Goal: Task Accomplishment & Management: Complete application form

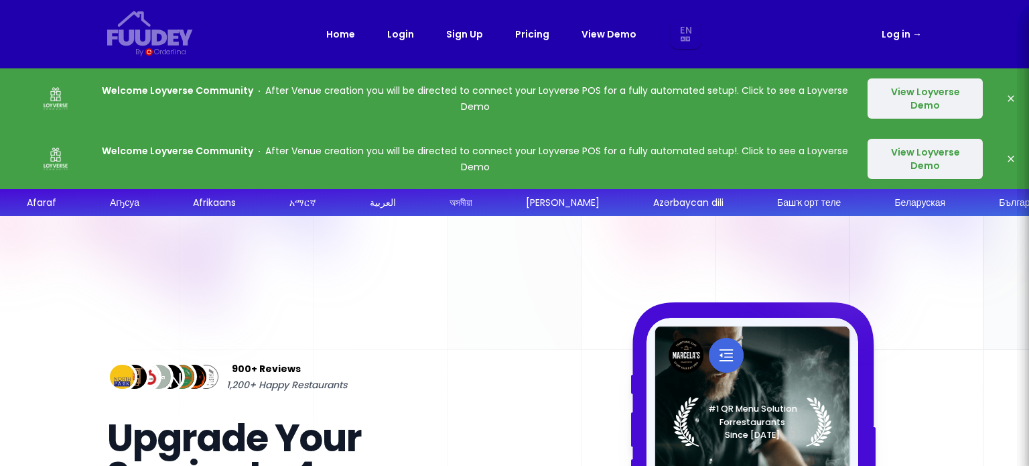
select select "en"
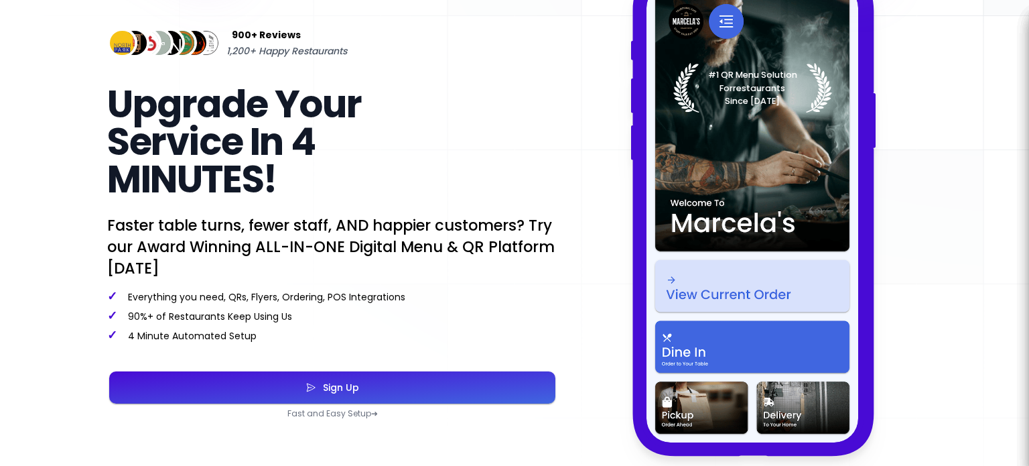
scroll to position [335, 0]
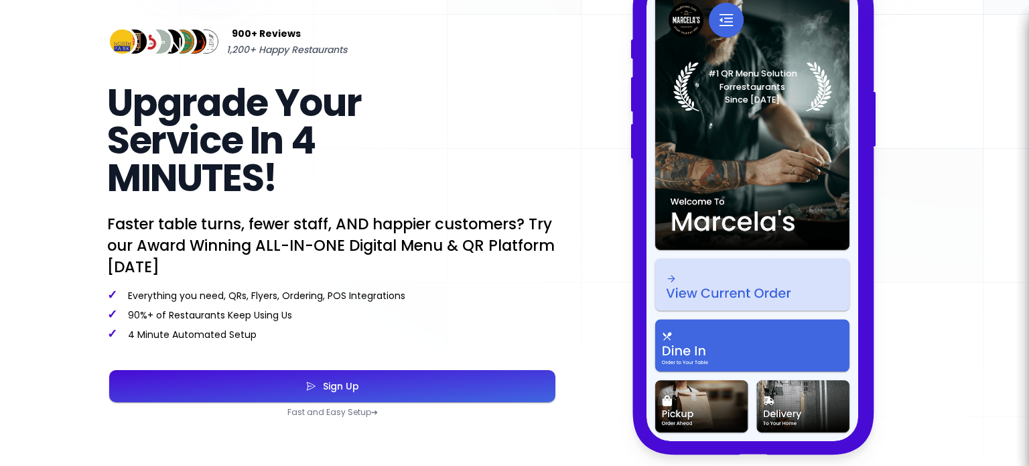
select select "en"
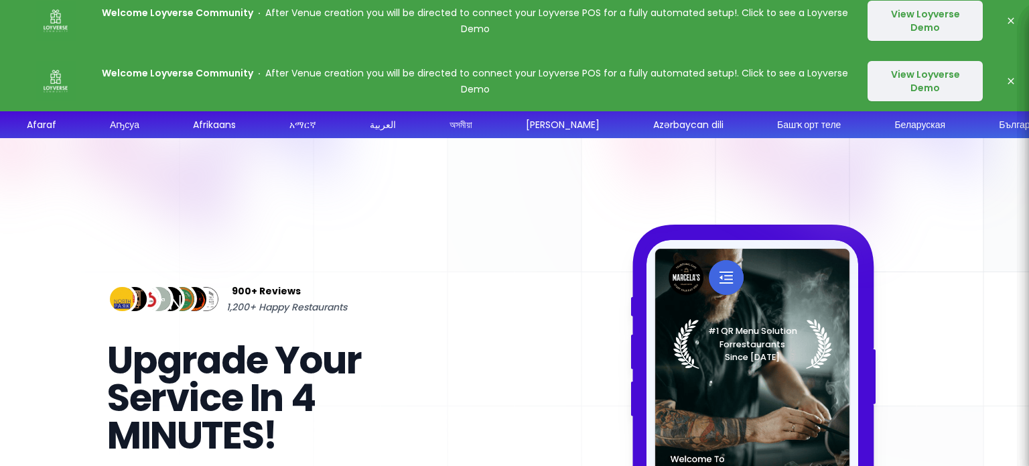
scroll to position [0, 0]
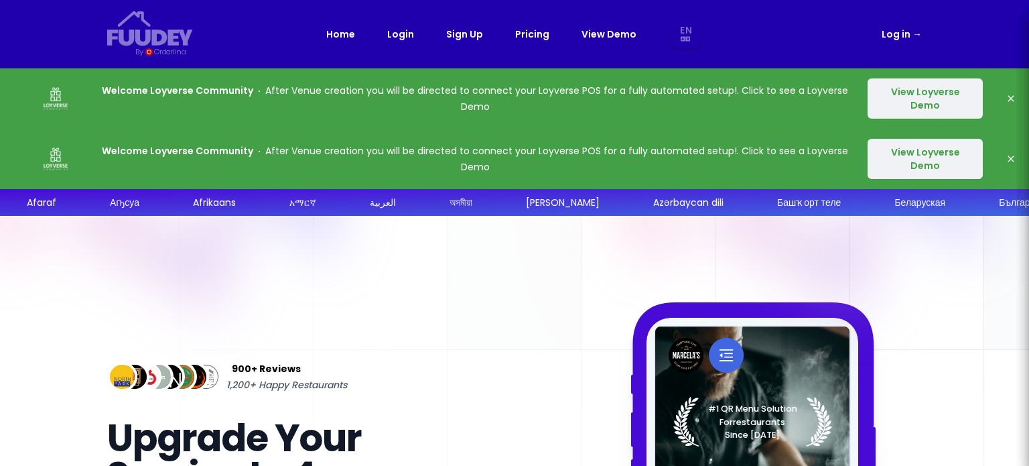
select select "en"
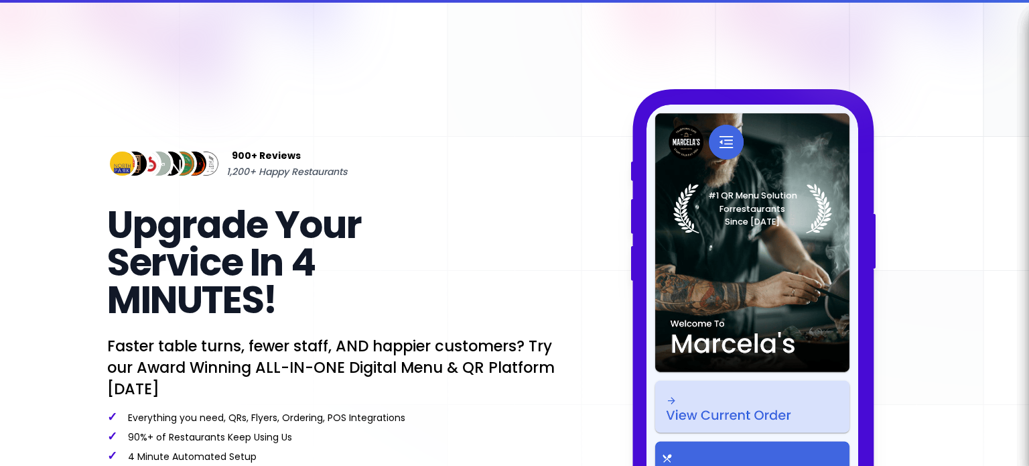
scroll to position [67, 0]
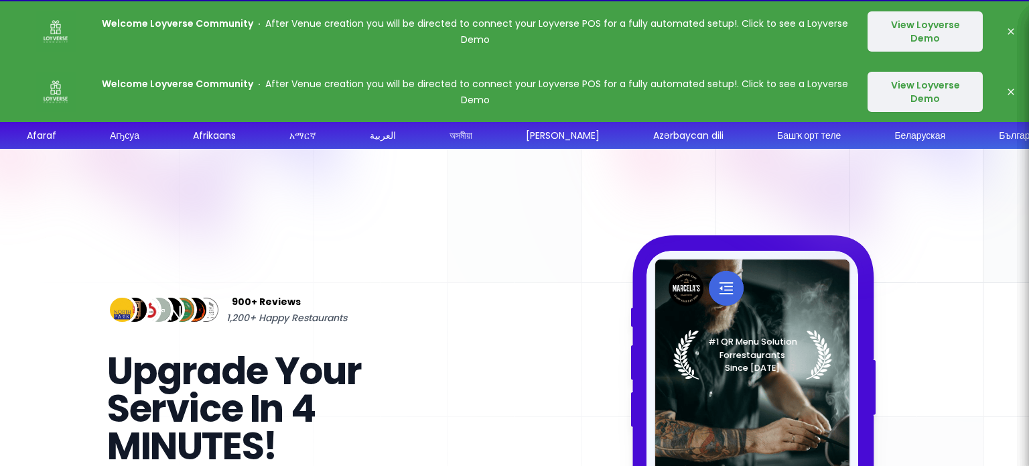
select select "en"
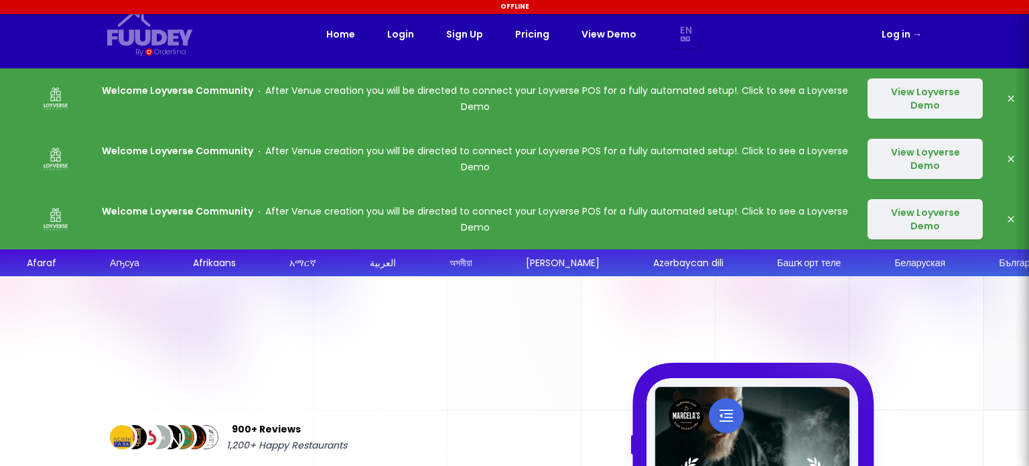
select select "en"
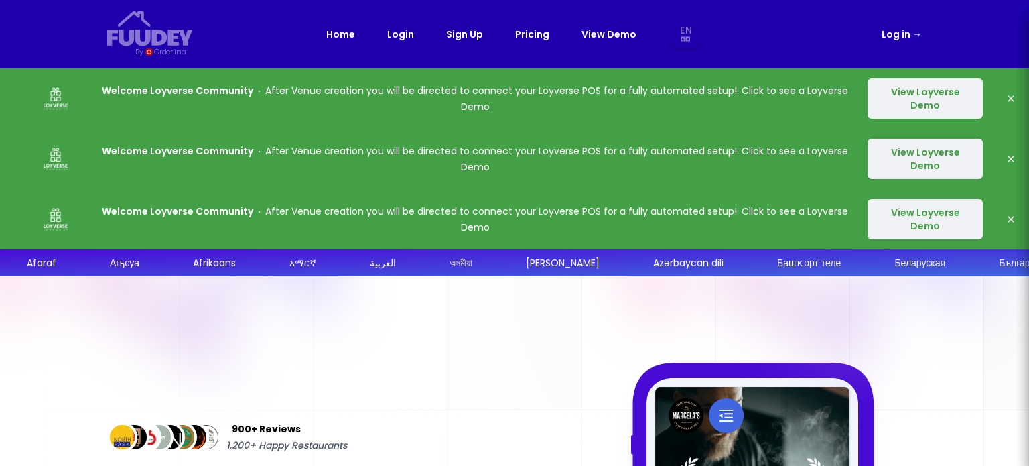
select select "en"
click at [738, 220] on p "Welcome Loyverse Community After Venue creation you will be directed to connect…" at bounding box center [475, 219] width 746 height 32
click at [937, 222] on button "View Loyverse Demo" at bounding box center [925, 219] width 115 height 40
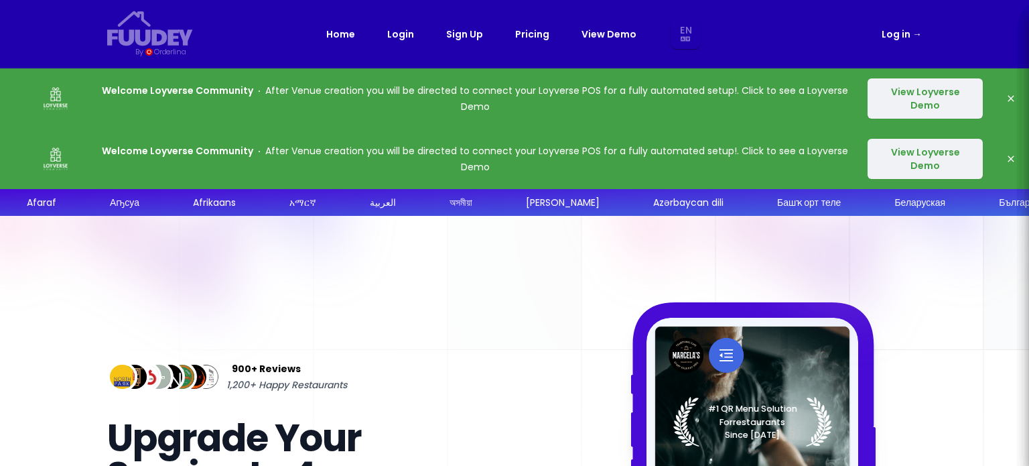
select select "en"
click at [1008, 100] on icon "button" at bounding box center [1011, 98] width 11 height 11
select select "en"
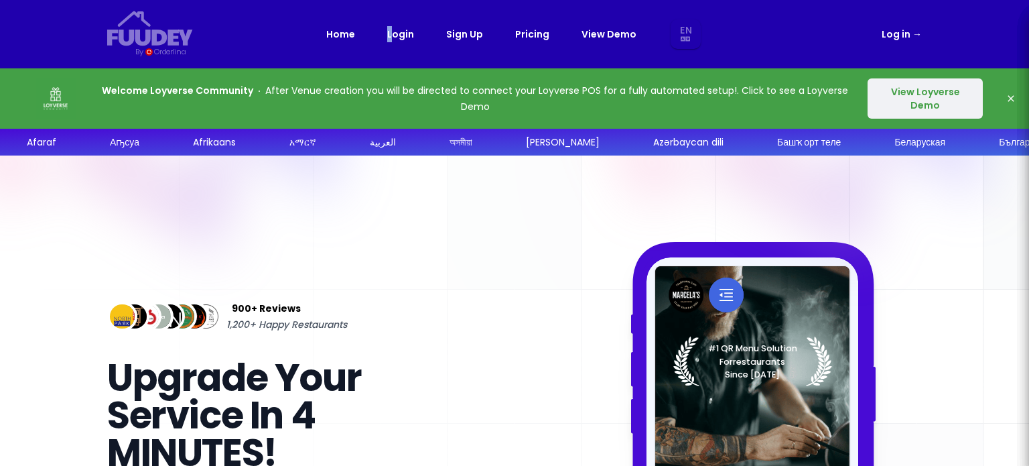
click at [393, 33] on link "Login" at bounding box center [400, 34] width 27 height 16
select select "en"
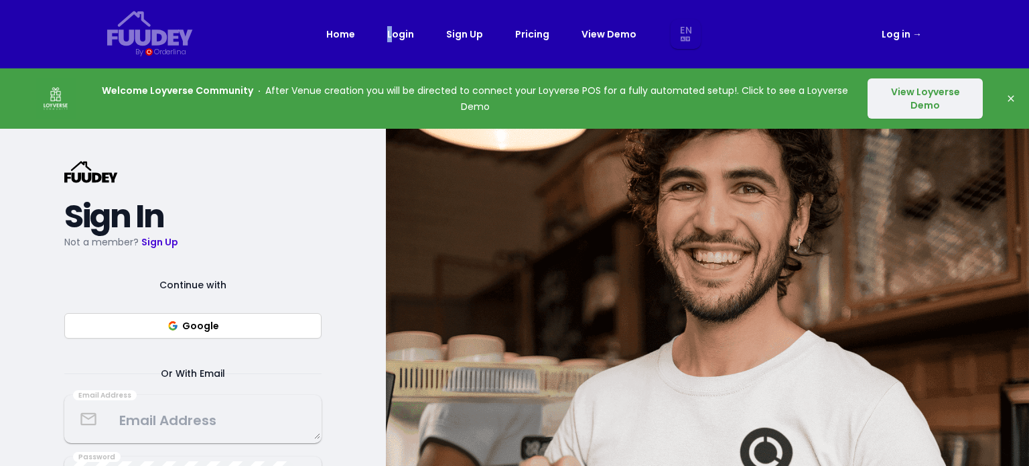
select select "en"
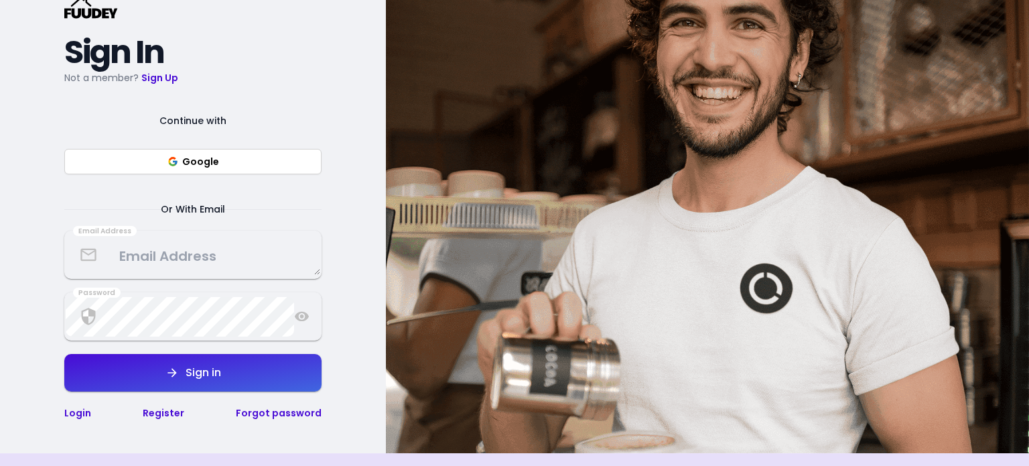
scroll to position [134, 0]
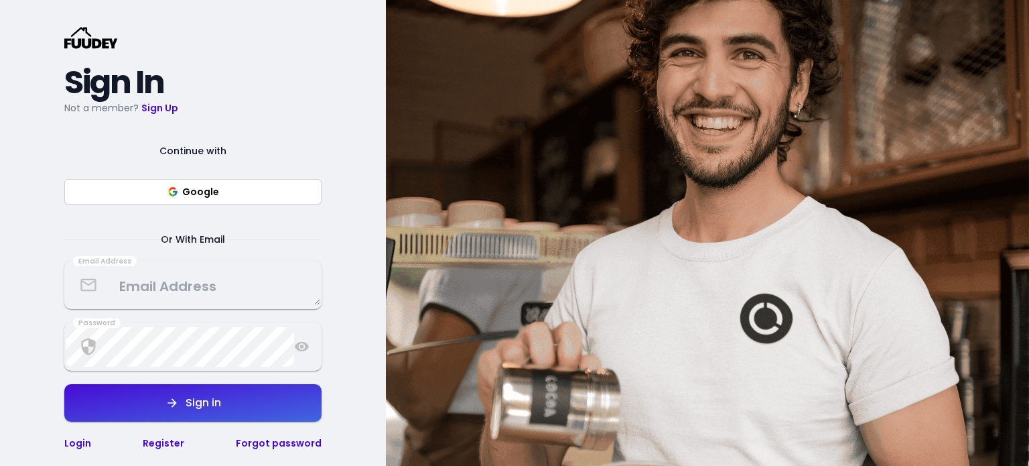
click at [222, 187] on button "Google" at bounding box center [192, 191] width 257 height 25
select select "en"
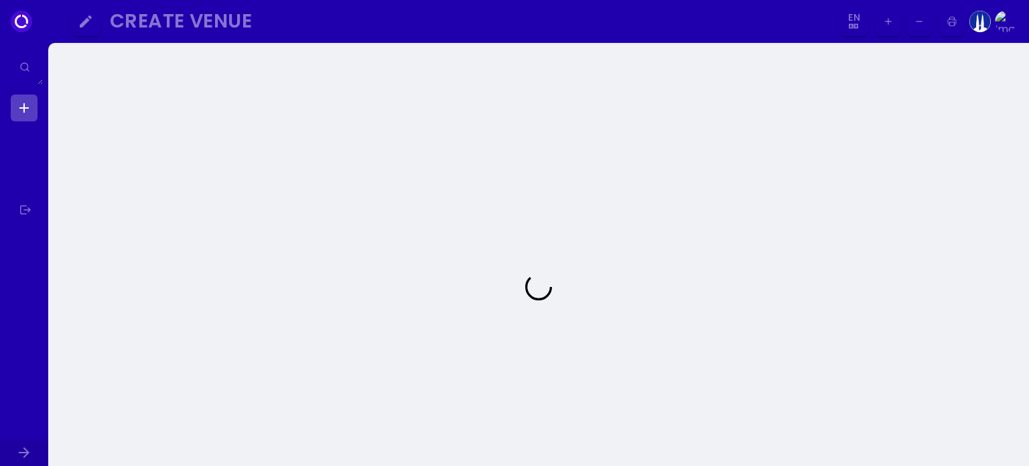
select select "en"
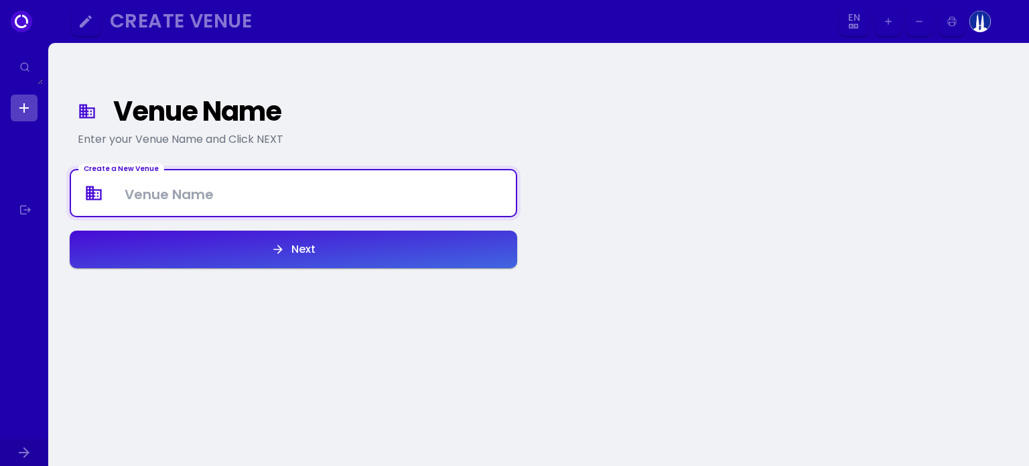
click at [263, 204] on Venue at bounding box center [293, 194] width 445 height 40
type Venue "Kopi Malay"
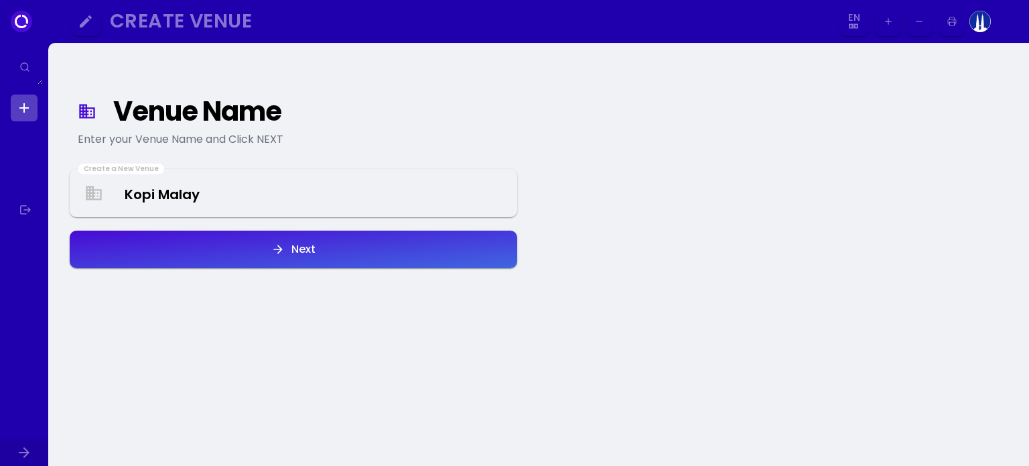
click at [267, 249] on button "Next" at bounding box center [294, 250] width 448 height 38
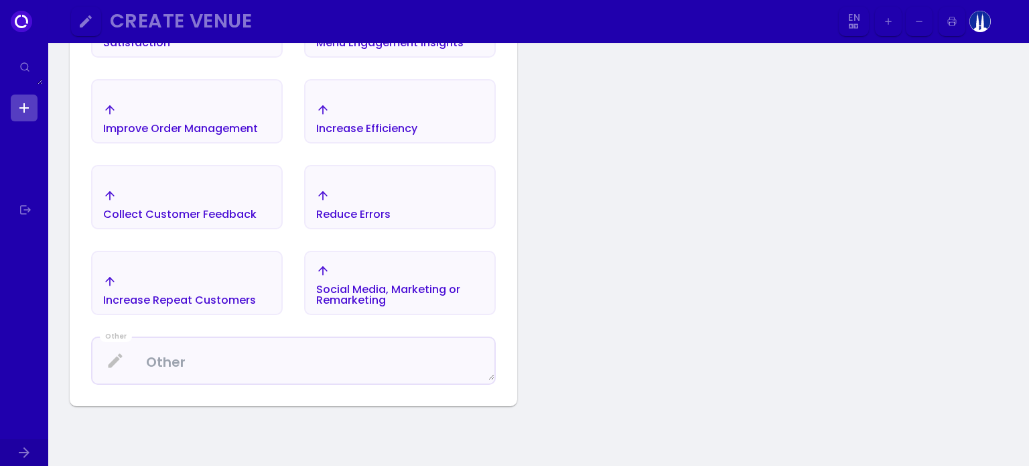
scroll to position [356, 0]
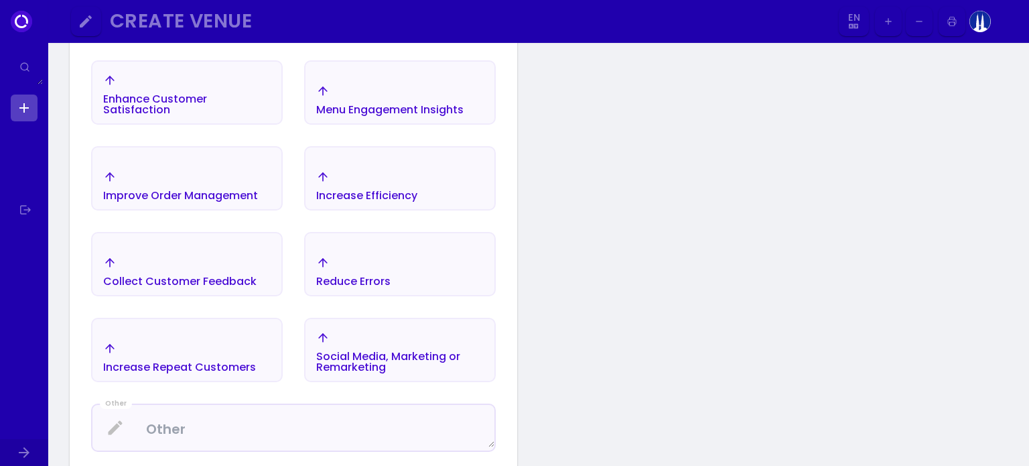
click at [190, 29] on div "Increase Efficiency" at bounding box center [146, 14] width 86 height 31
click at [190, 29] on div "Improve Order Management" at bounding box center [146, 14] width 86 height 31
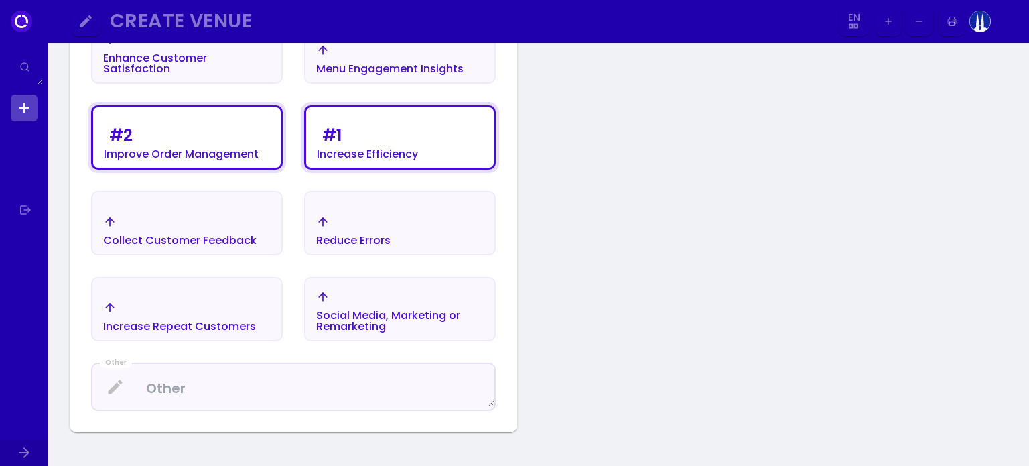
scroll to position [402, 0]
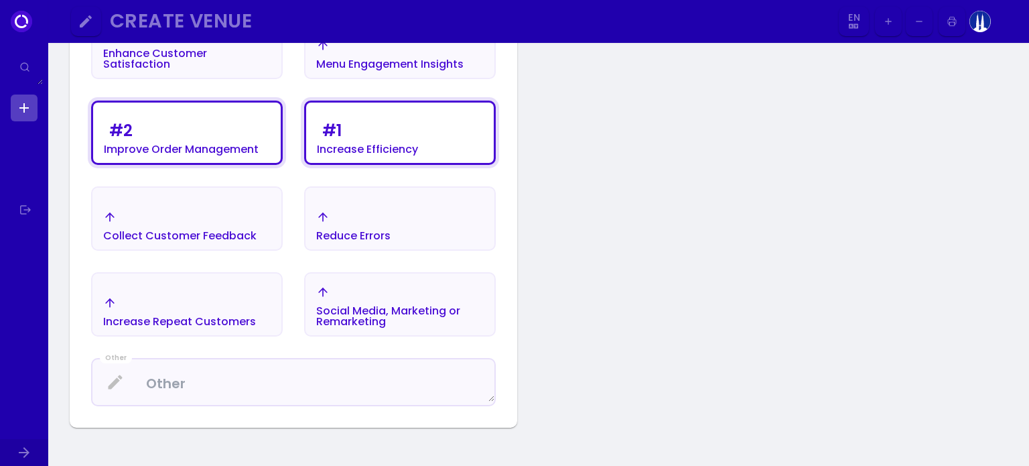
click at [298, 384] on textarea at bounding box center [293, 383] width 402 height 40
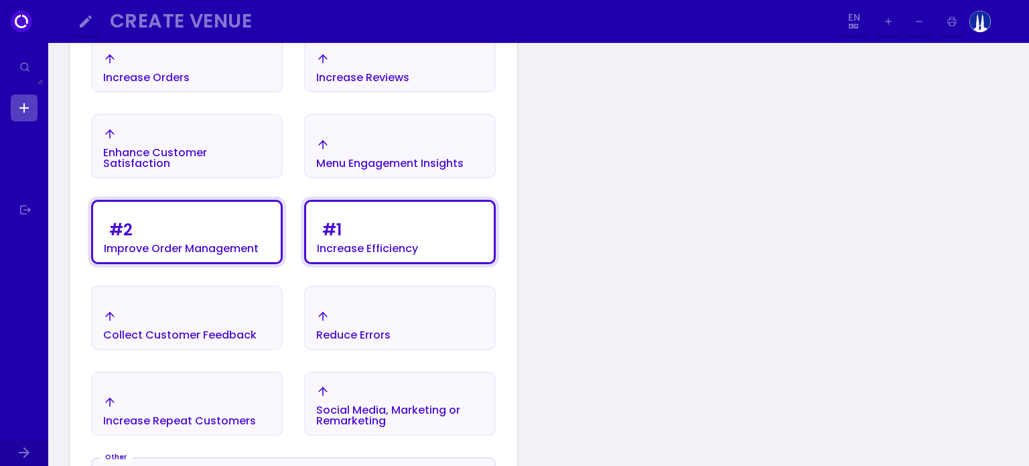
scroll to position [335, 0]
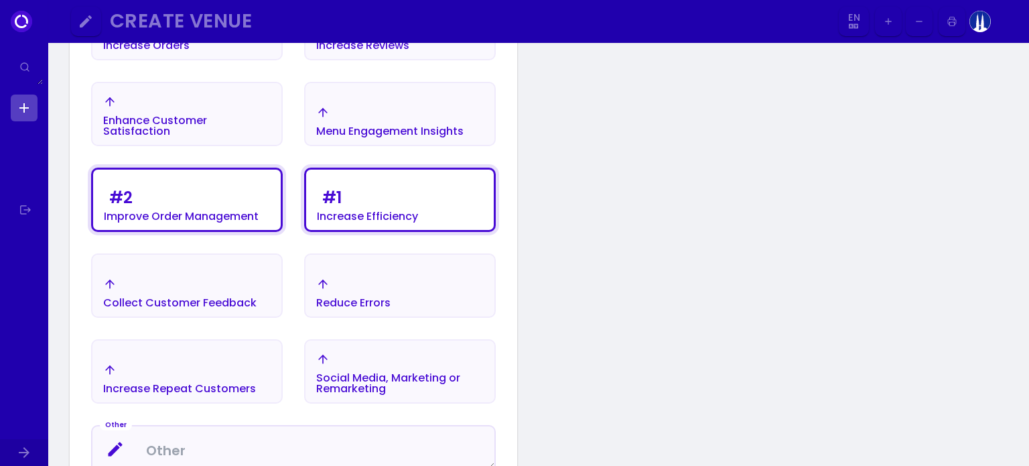
click at [298, 275] on div "Increase Orders Increase Reviews Enhance Customer Satisfaction Menu Engagement …" at bounding box center [293, 235] width 415 height 488
click at [281, 59] on div "Reduce Errors" at bounding box center [186, 35] width 189 height 47
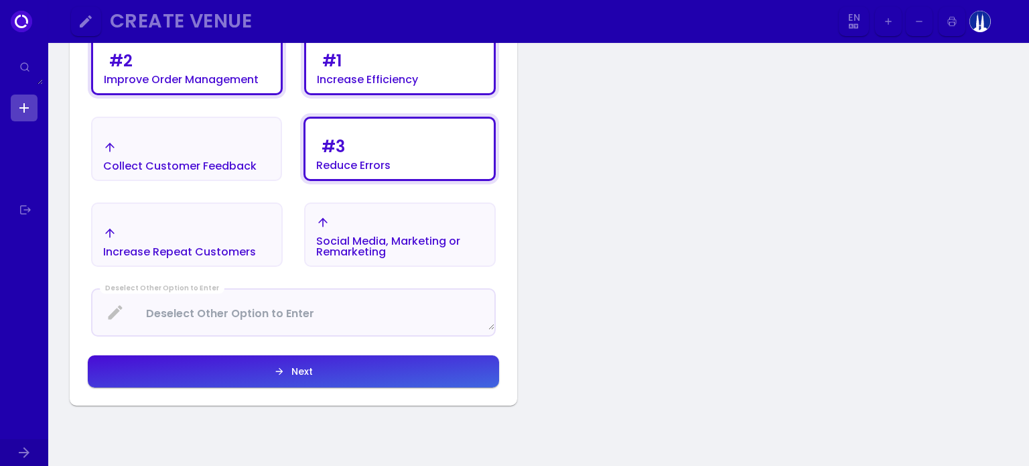
scroll to position [536, 0]
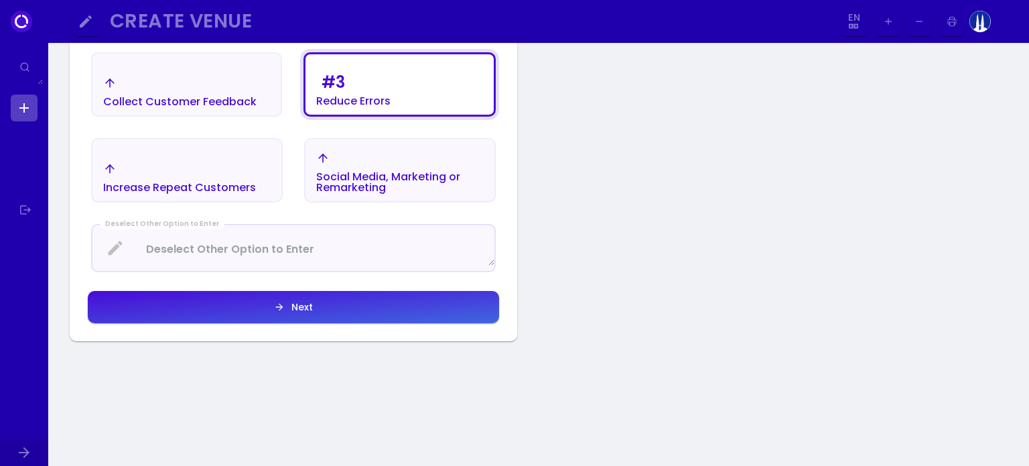
select select "en"
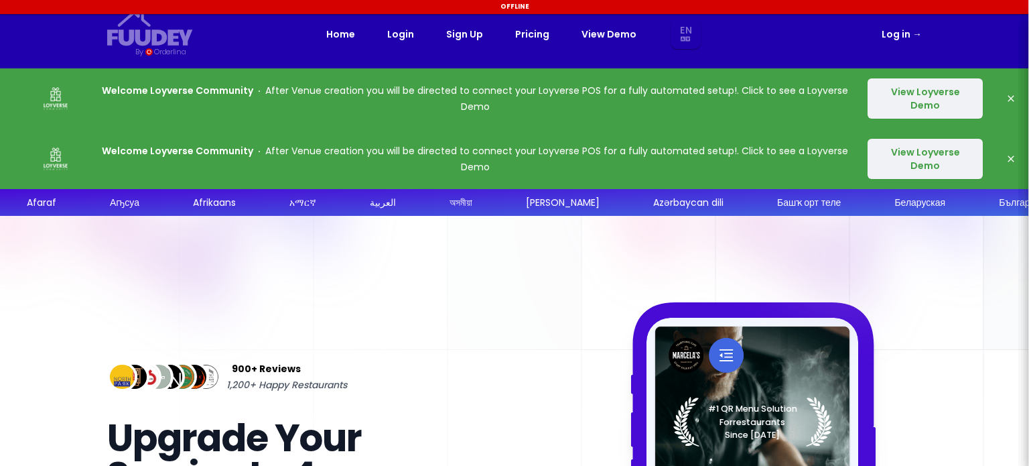
select select "en"
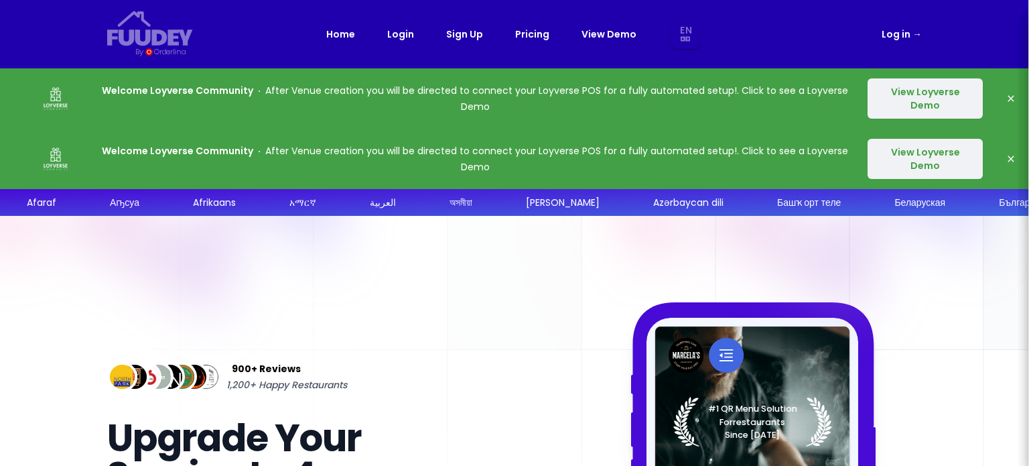
select select "en"
click at [936, 141] on button "View Loyverse Demo" at bounding box center [925, 159] width 115 height 40
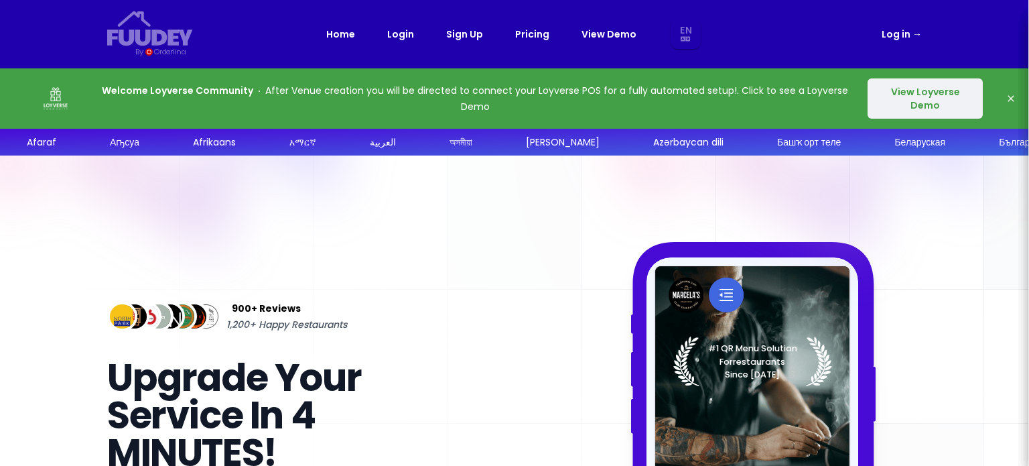
select select "en"
